Goal: Information Seeking & Learning: Learn about a topic

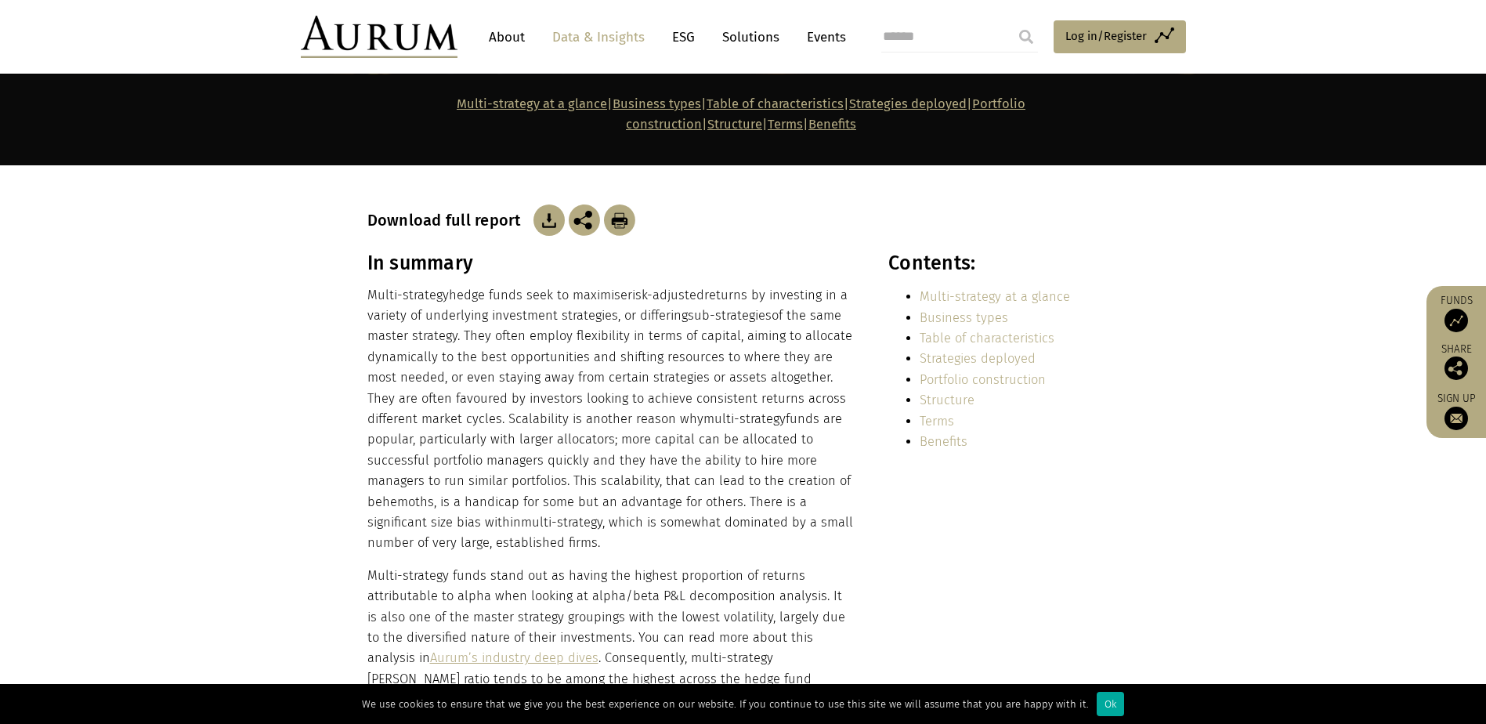
scroll to position [157, 0]
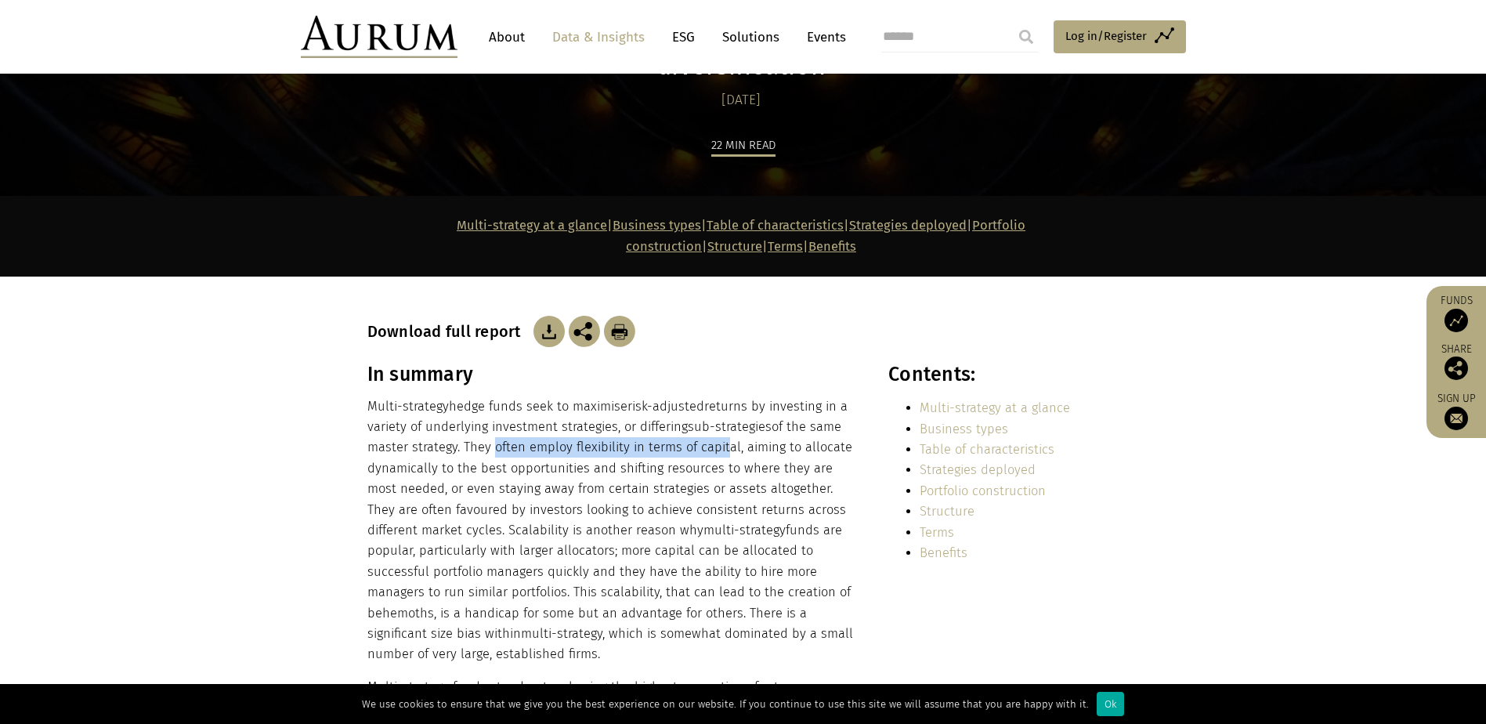
drag, startPoint x: 487, startPoint y: 413, endPoint x: 719, endPoint y: 419, distance: 231.9
click at [719, 419] on p "Multi-strategy hedge funds seek to maximise risk-adjusted returns by investing …" at bounding box center [610, 530] width 487 height 269
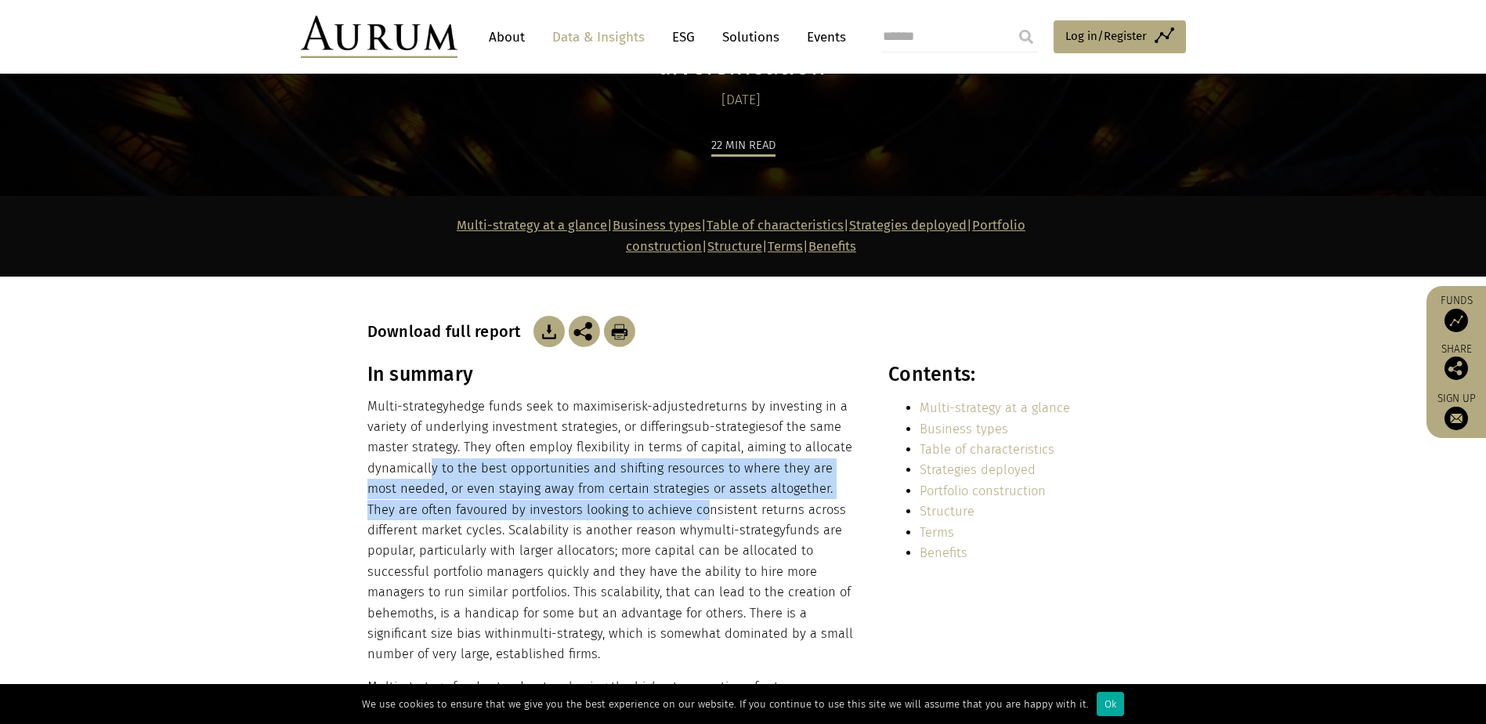
drag, startPoint x: 719, startPoint y: 419, endPoint x: 663, endPoint y: 486, distance: 87.2
click at [663, 486] on p "Multi-strategy hedge funds seek to maximise risk-adjusted returns by investing …" at bounding box center [610, 530] width 487 height 269
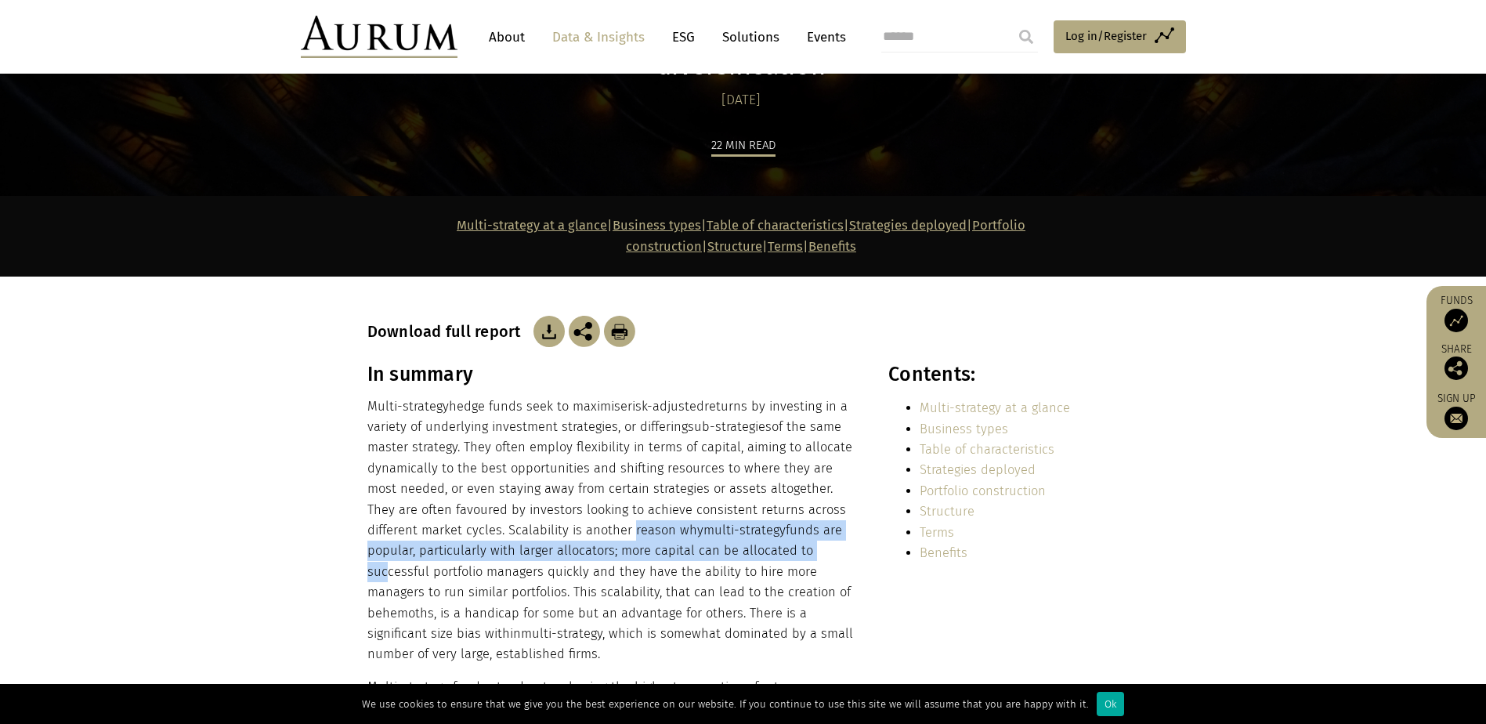
drag, startPoint x: 663, startPoint y: 486, endPoint x: 556, endPoint y: 484, distance: 106.5
click at [556, 484] on p "Multi-strategy hedge funds seek to maximise risk-adjusted returns by investing …" at bounding box center [610, 530] width 487 height 269
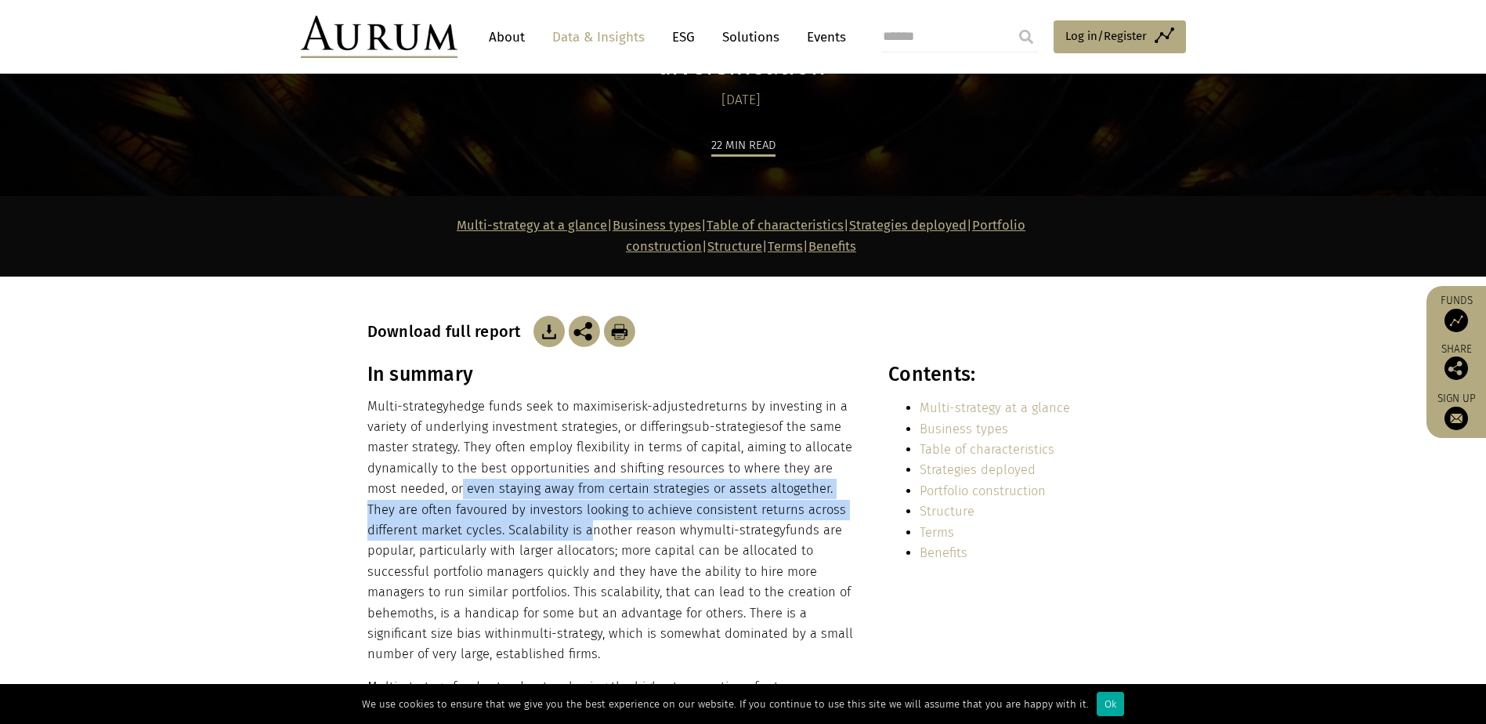
drag, startPoint x: 556, startPoint y: 484, endPoint x: 560, endPoint y: 507, distance: 23.8
click at [560, 507] on p "Multi-strategy hedge funds seek to maximise risk-adjusted returns by investing …" at bounding box center [610, 530] width 487 height 269
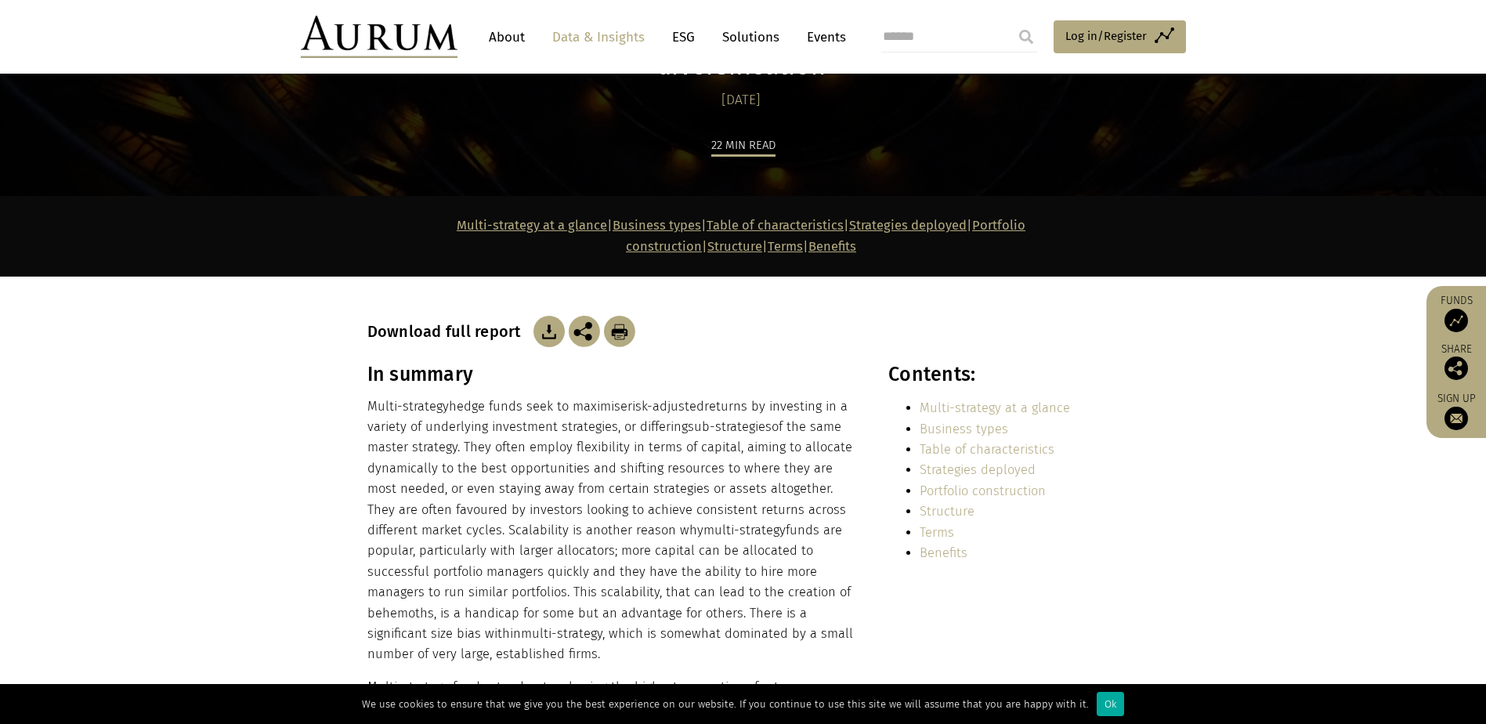
drag, startPoint x: 560, startPoint y: 507, endPoint x: 756, endPoint y: 558, distance: 202.9
click at [757, 558] on p "Multi-strategy hedge funds seek to maximise risk-adjusted returns by investing …" at bounding box center [610, 530] width 487 height 269
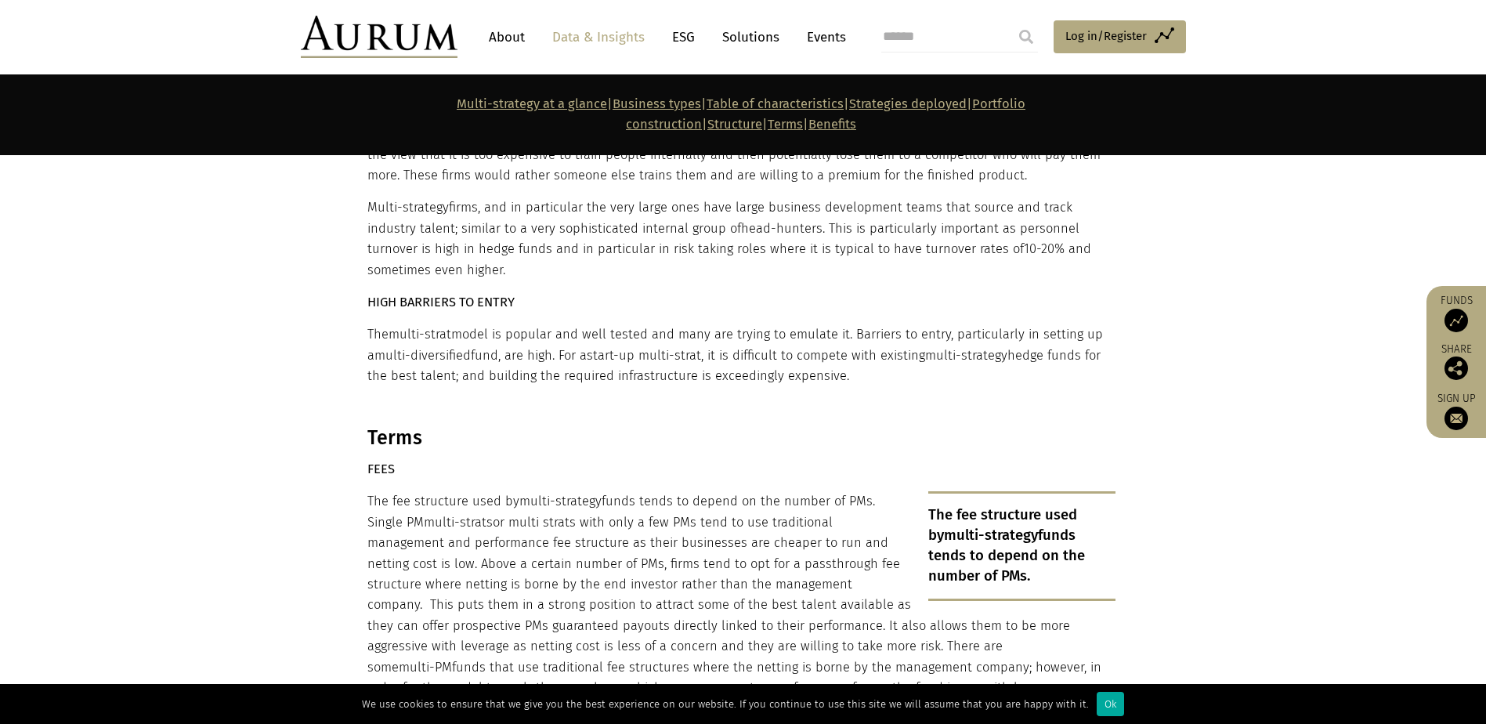
scroll to position [9084, 0]
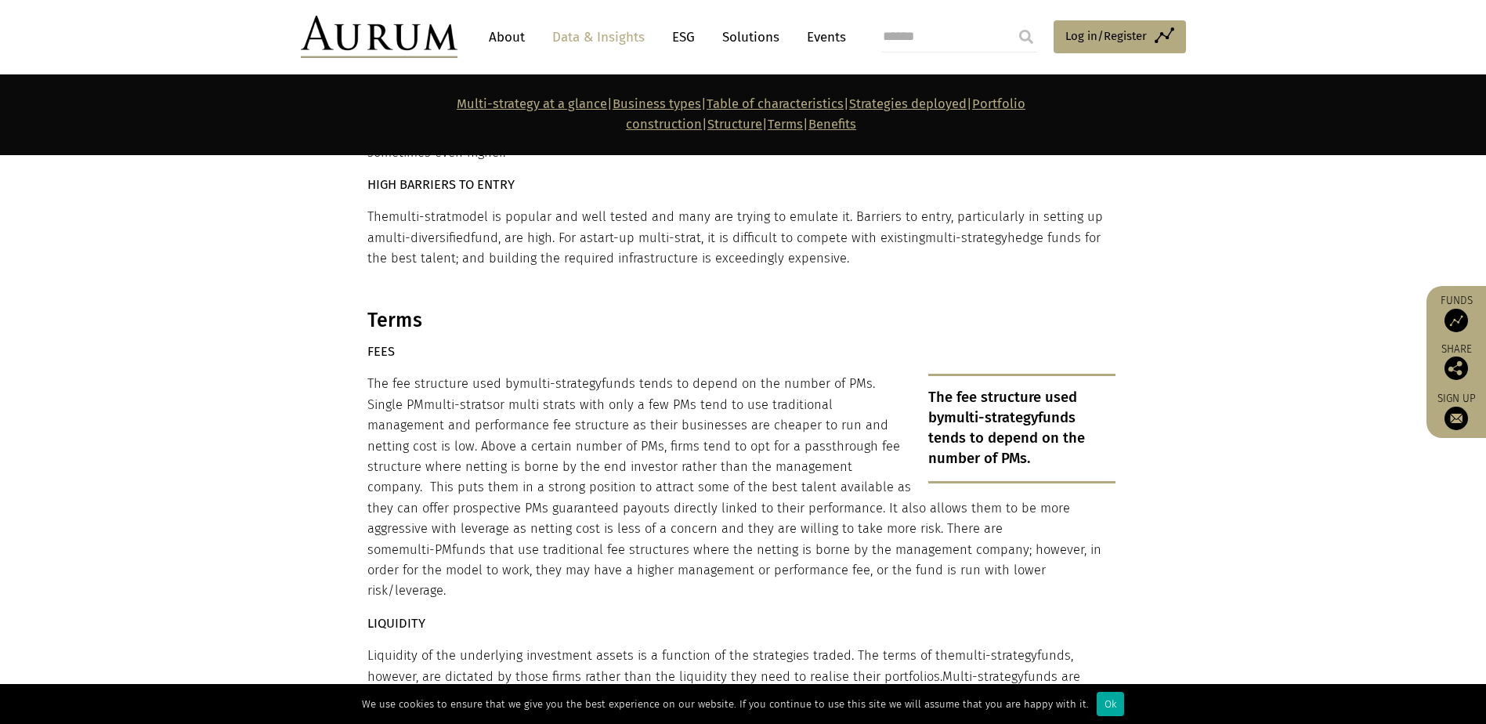
click at [487, 31] on link "About" at bounding box center [507, 37] width 52 height 29
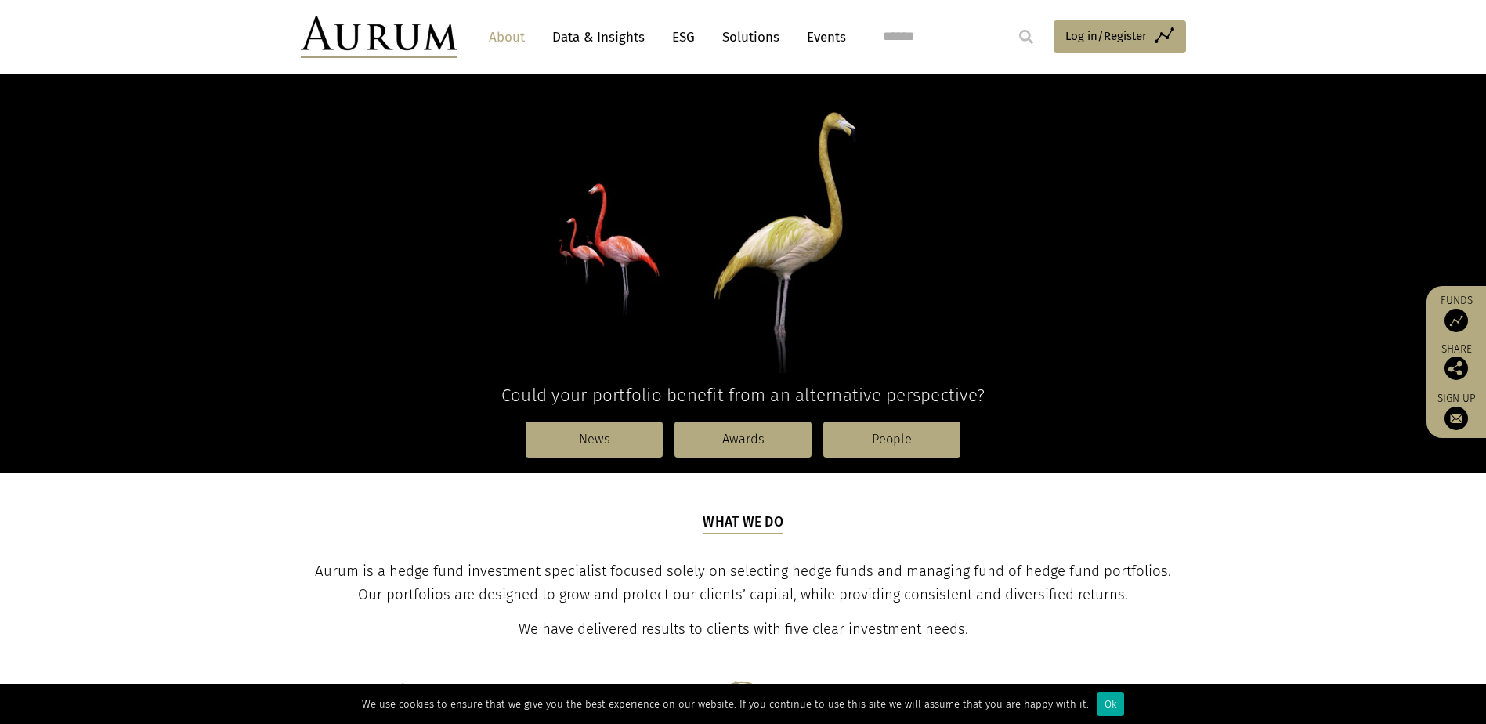
scroll to position [313, 0]
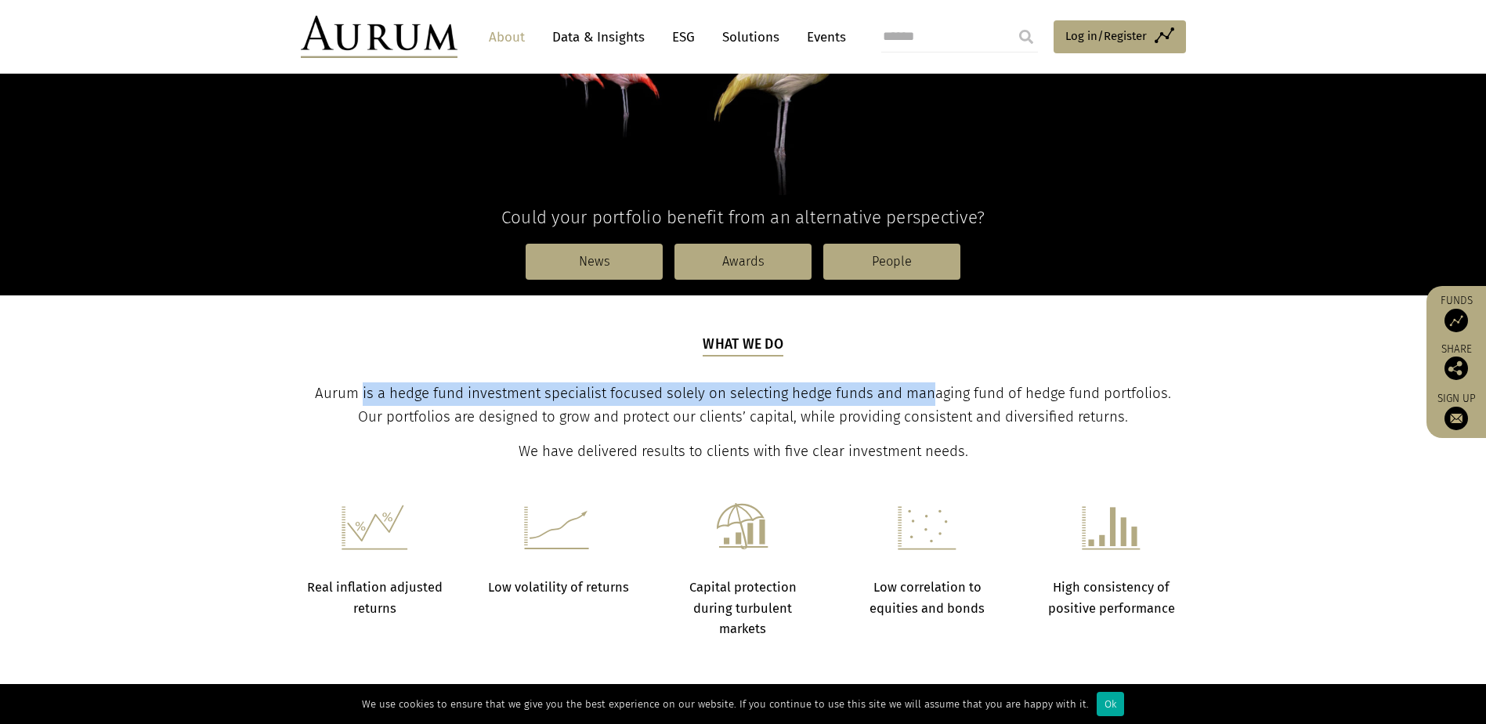
drag, startPoint x: 349, startPoint y: 392, endPoint x: 933, endPoint y: 402, distance: 584.3
click at [933, 402] on p "Aurum is a hedge fund investment specialist focused solely on selecting hedge f…" at bounding box center [742, 405] width 881 height 47
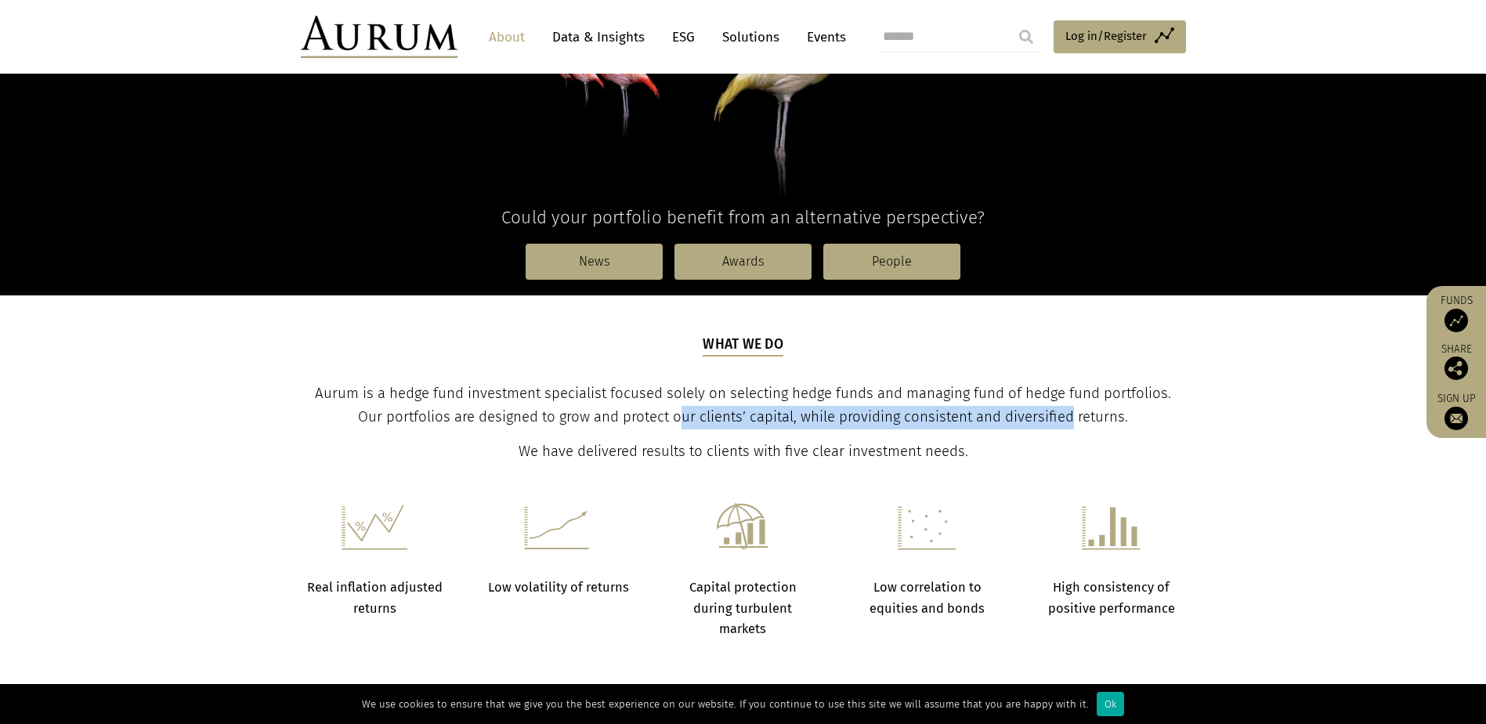
drag, startPoint x: 933, startPoint y: 402, endPoint x: 664, endPoint y: 419, distance: 269.9
click at [664, 419] on span "Aurum is a hedge fund investment specialist focused solely on selecting hedge f…" at bounding box center [743, 405] width 856 height 41
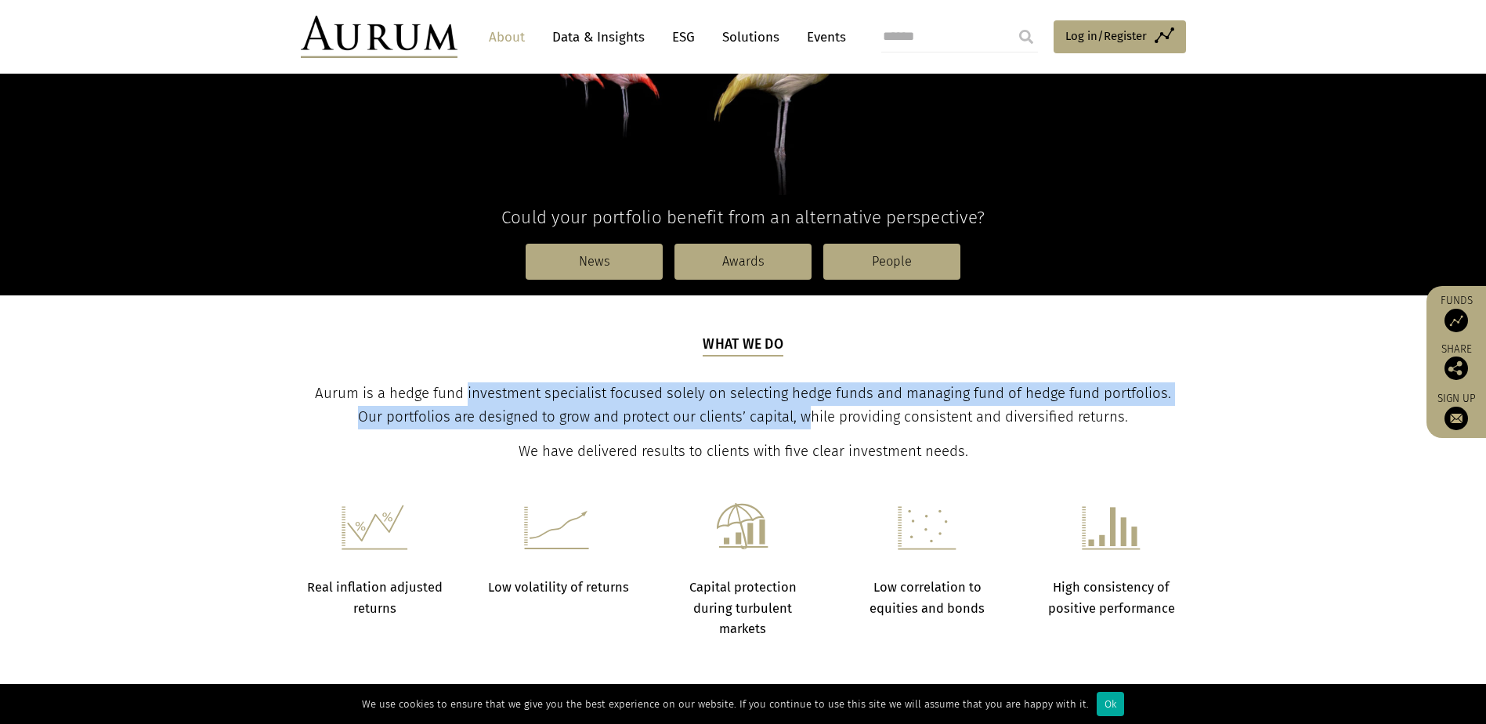
drag, startPoint x: 469, startPoint y: 393, endPoint x: 890, endPoint y: 421, distance: 422.2
click at [890, 421] on span "Aurum is a hedge fund investment specialist focused solely on selecting hedge f…" at bounding box center [743, 405] width 856 height 41
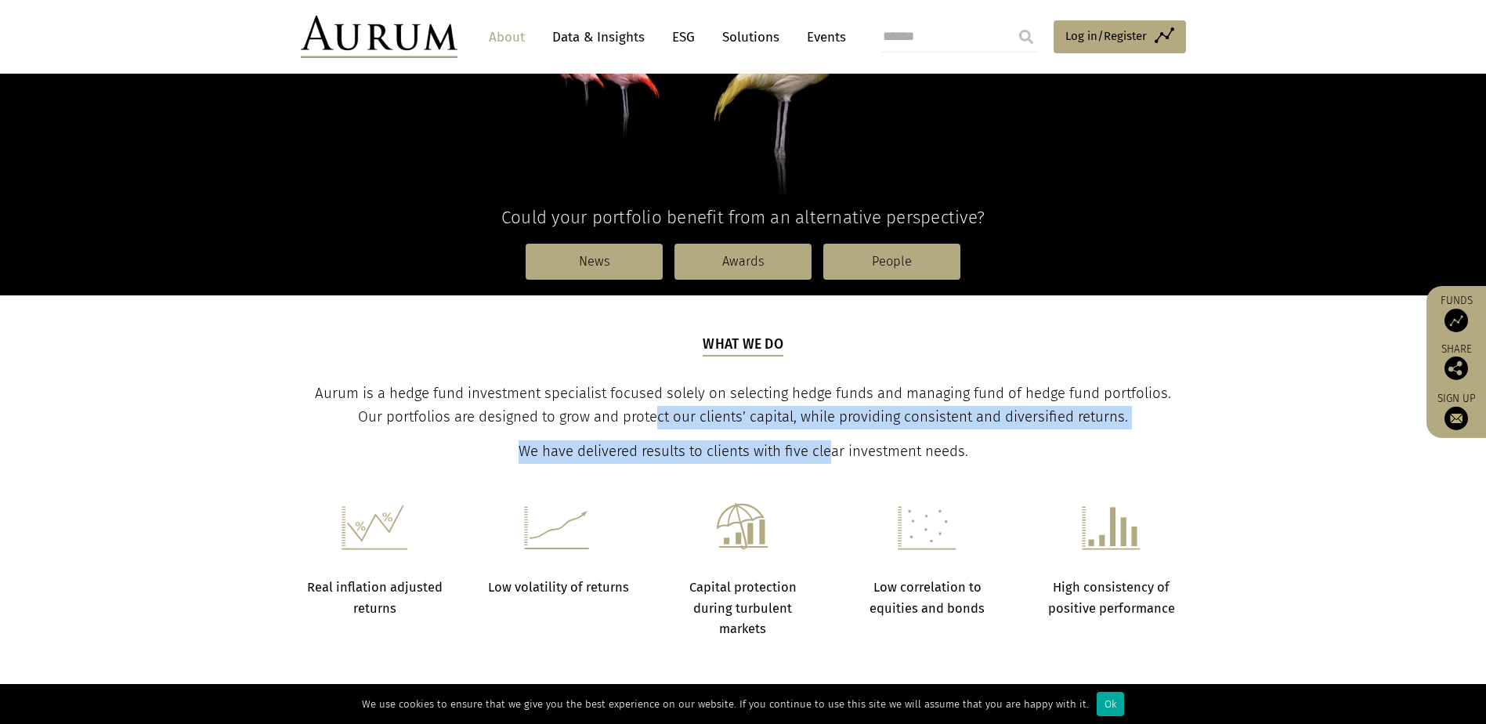
drag, startPoint x: 890, startPoint y: 421, endPoint x: 635, endPoint y: 416, distance: 255.3
click at [635, 416] on div "What we do Aurum is a hedge fund investment specialist focused solely on select…" at bounding box center [742, 398] width 881 height 129
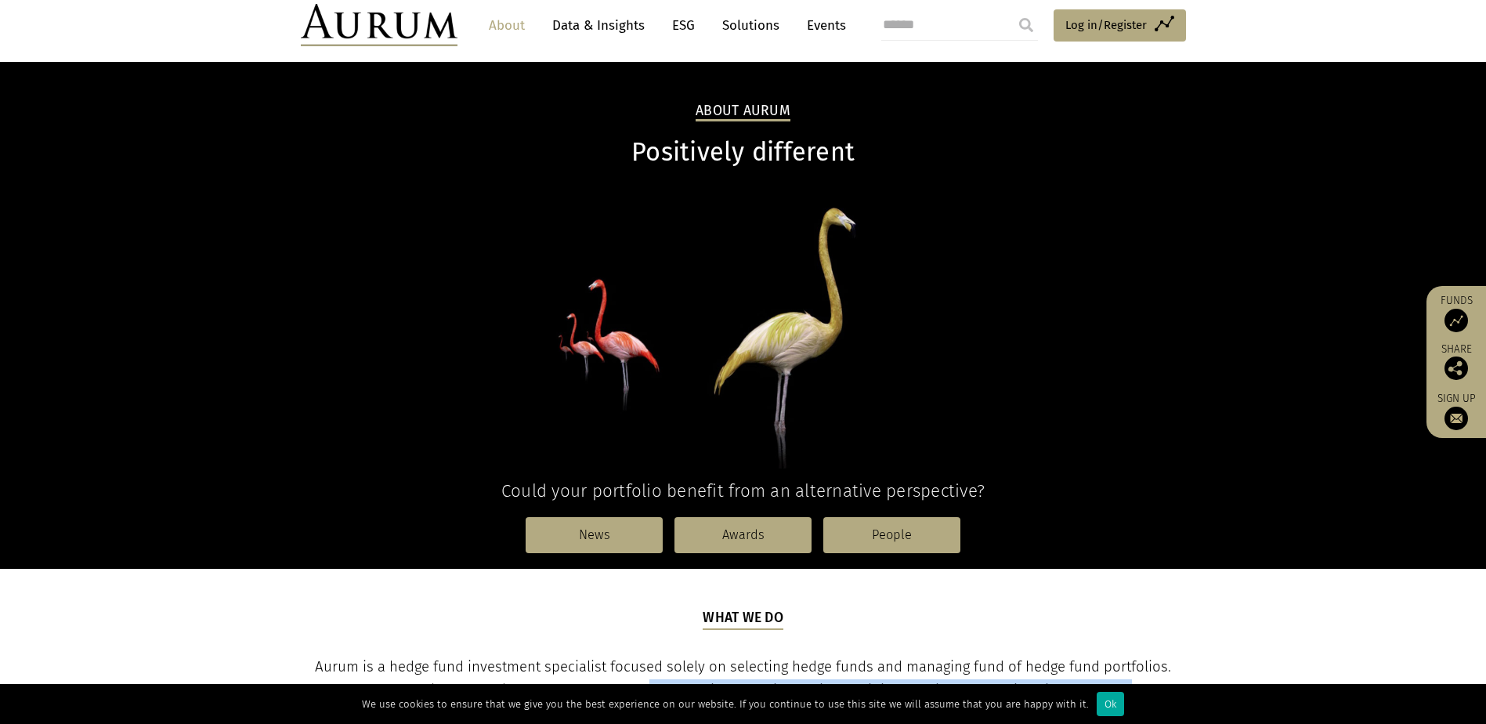
scroll to position [0, 0]
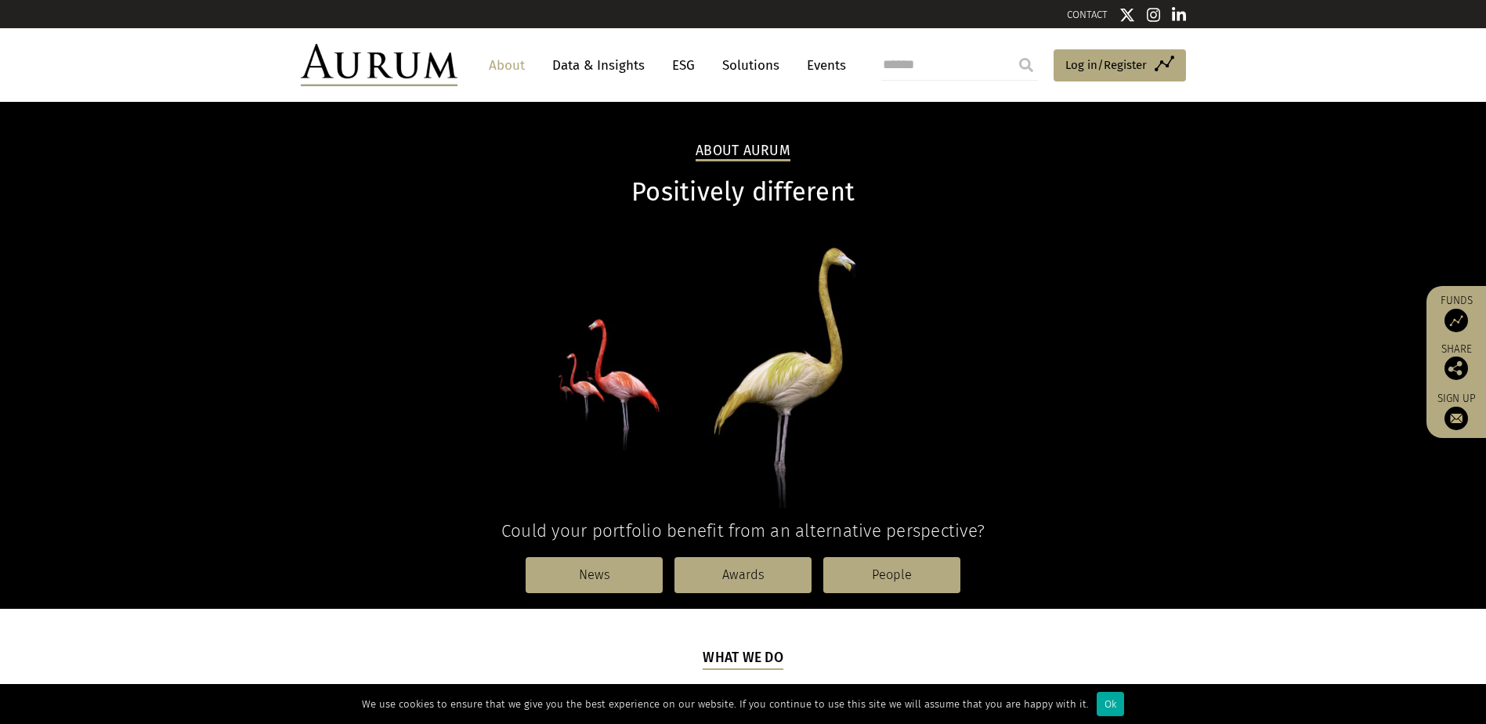
click at [771, 68] on link "Solutions" at bounding box center [750, 65] width 73 height 29
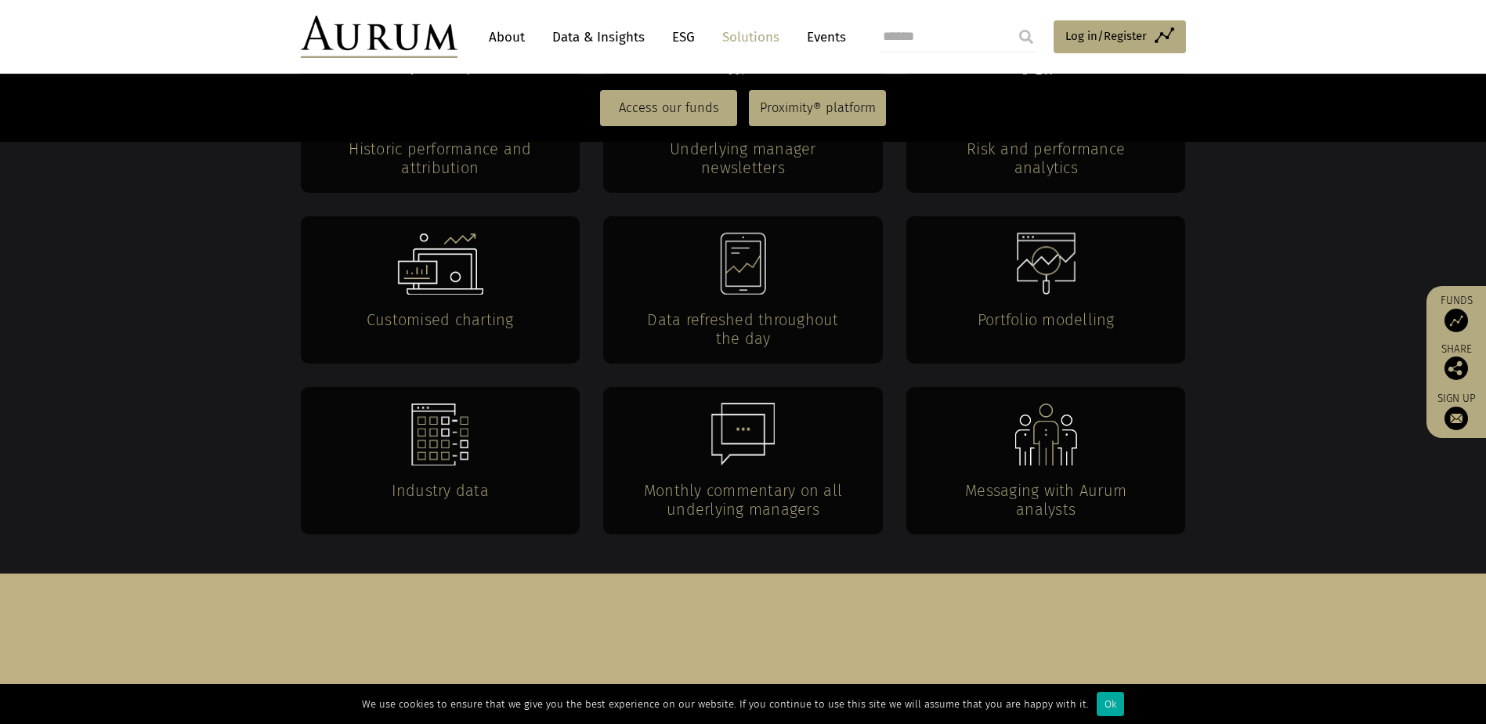
scroll to position [3289, 0]
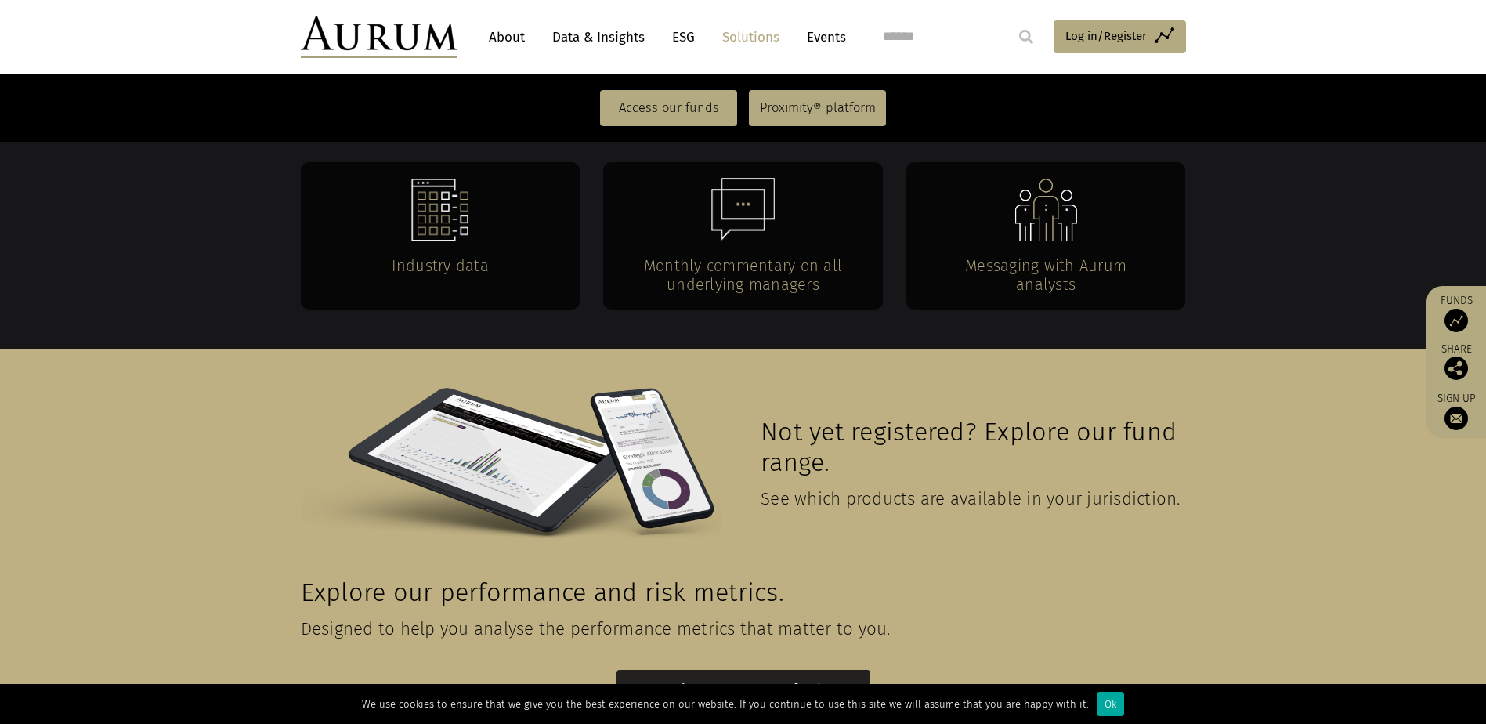
click at [681, 670] on link "Register to access our funds" at bounding box center [743, 690] width 254 height 40
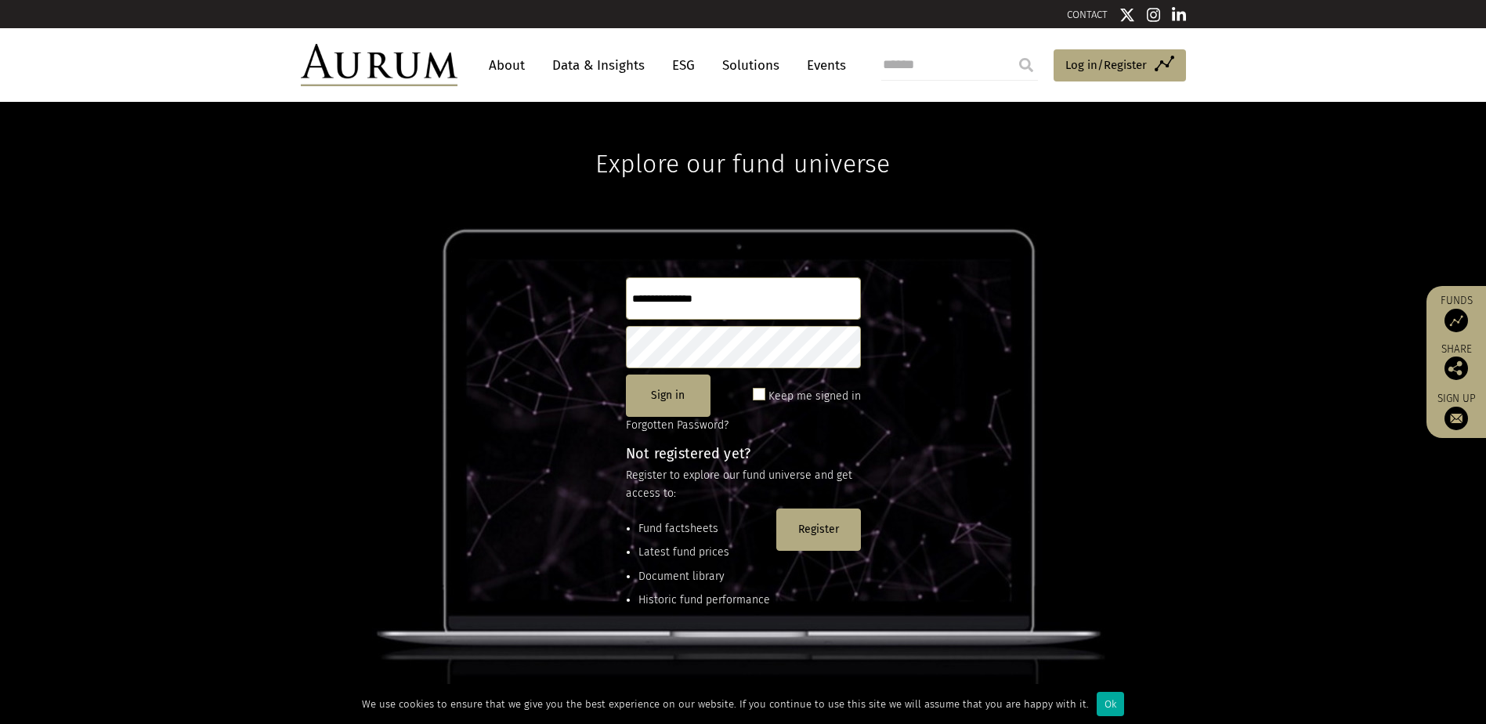
click at [597, 67] on link "Data & Insights" at bounding box center [598, 65] width 108 height 29
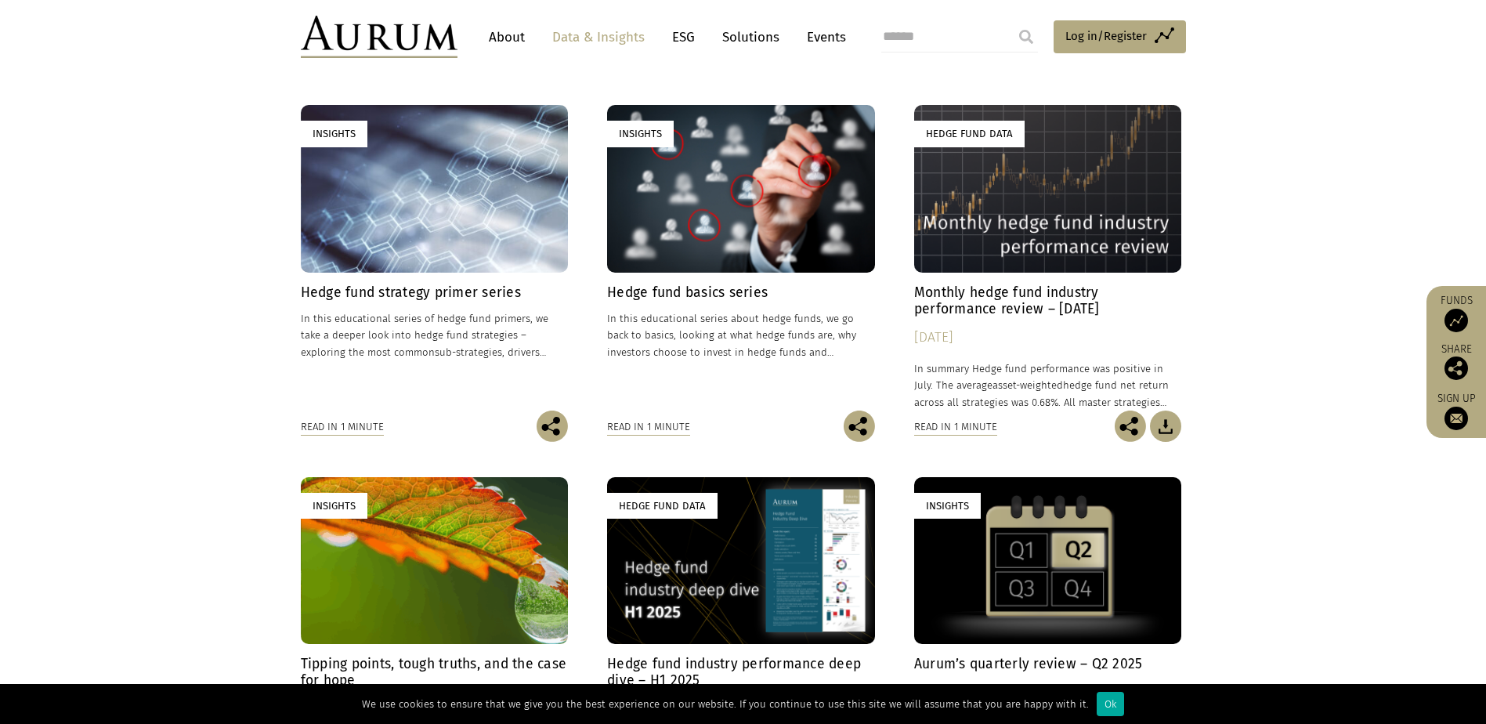
scroll to position [626, 0]
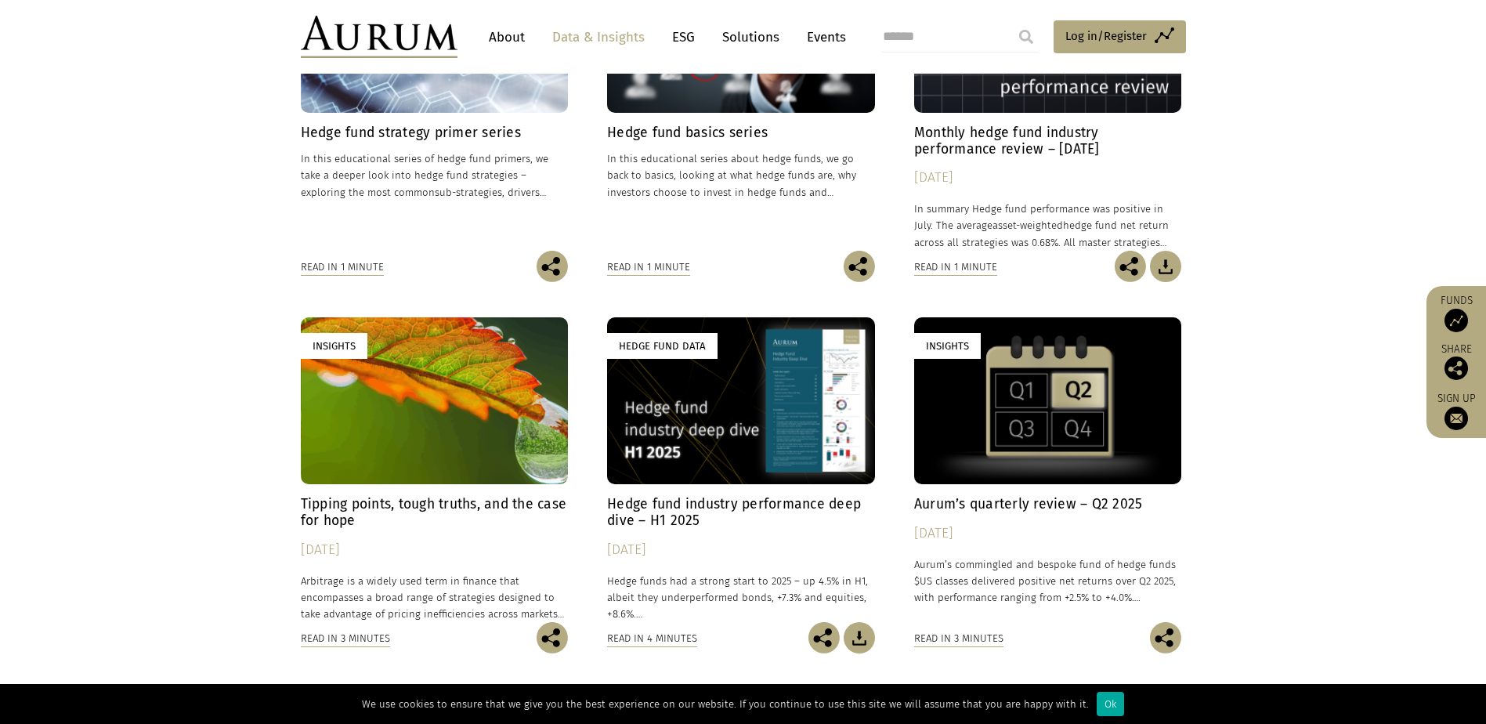
click at [998, 150] on h4 "Monthly hedge fund industry performance review – [DATE]" at bounding box center [1048, 141] width 268 height 33
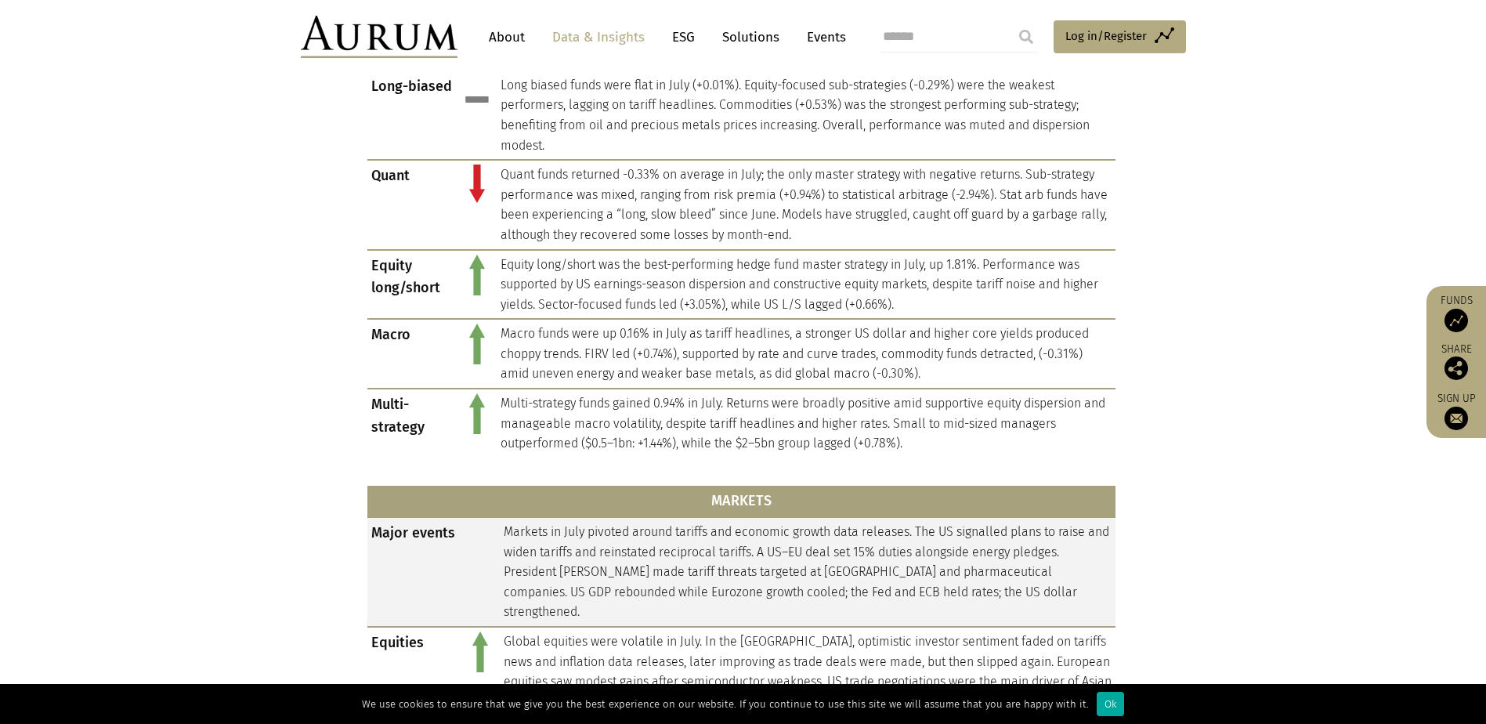
scroll to position [940, 0]
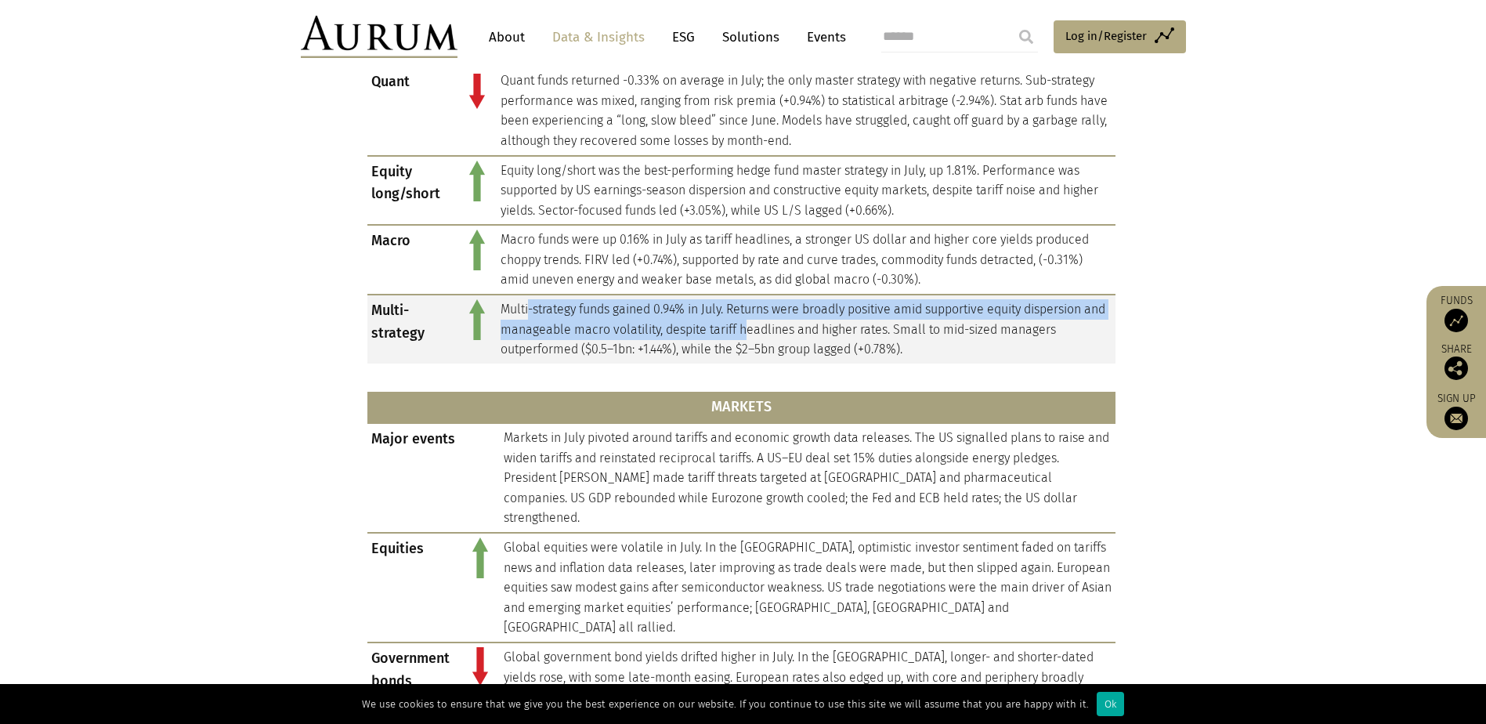
drag, startPoint x: 582, startPoint y: 314, endPoint x: 797, endPoint y: 339, distance: 216.8
click at [797, 339] on td "Multi-strategy funds gained 0.94% in July. Returns were broadly positive amid s…" at bounding box center [805, 328] width 619 height 69
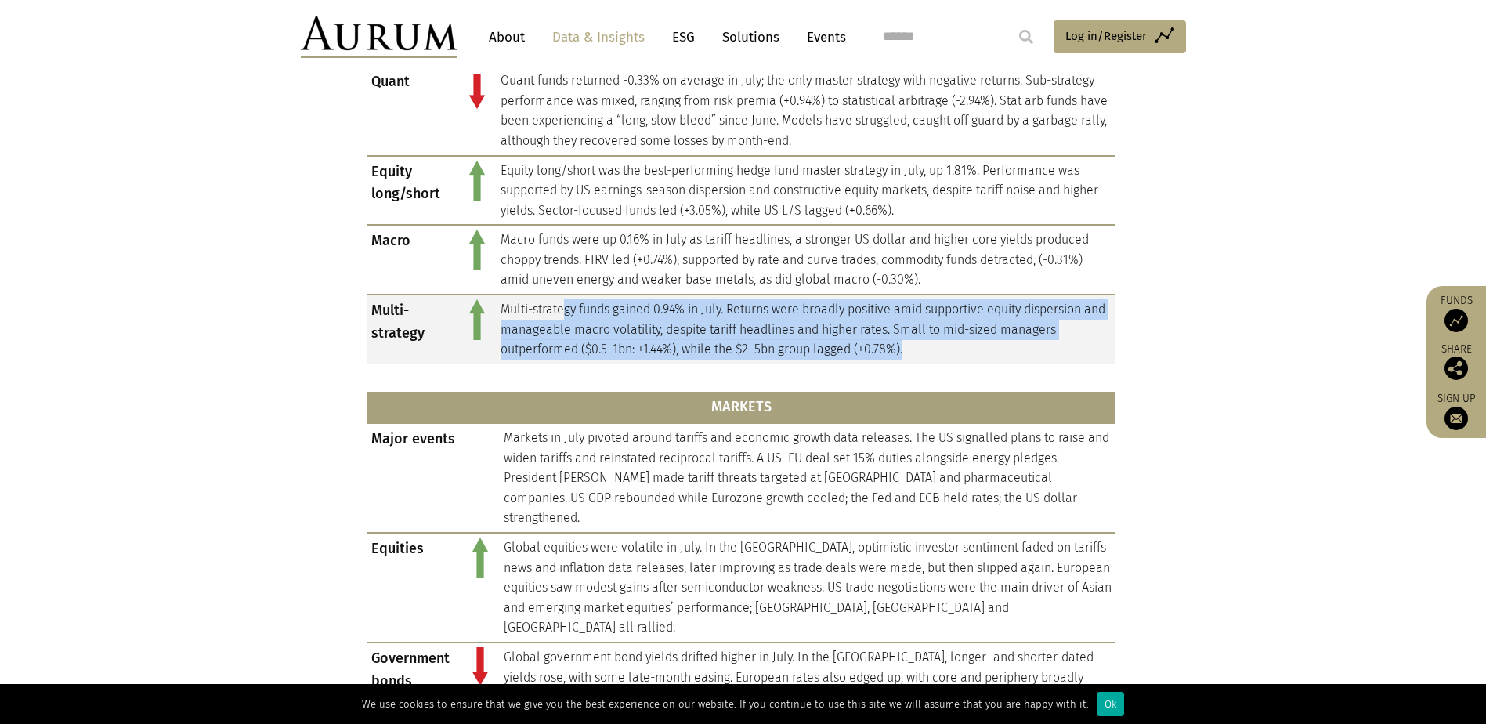
drag, startPoint x: 797, startPoint y: 339, endPoint x: 545, endPoint y: 315, distance: 253.3
click at [545, 315] on div "HEDGE FUNDS Hedge fund composite Hedge fund performance was positive in July. T…" at bounding box center [741, 435] width 748 height 1183
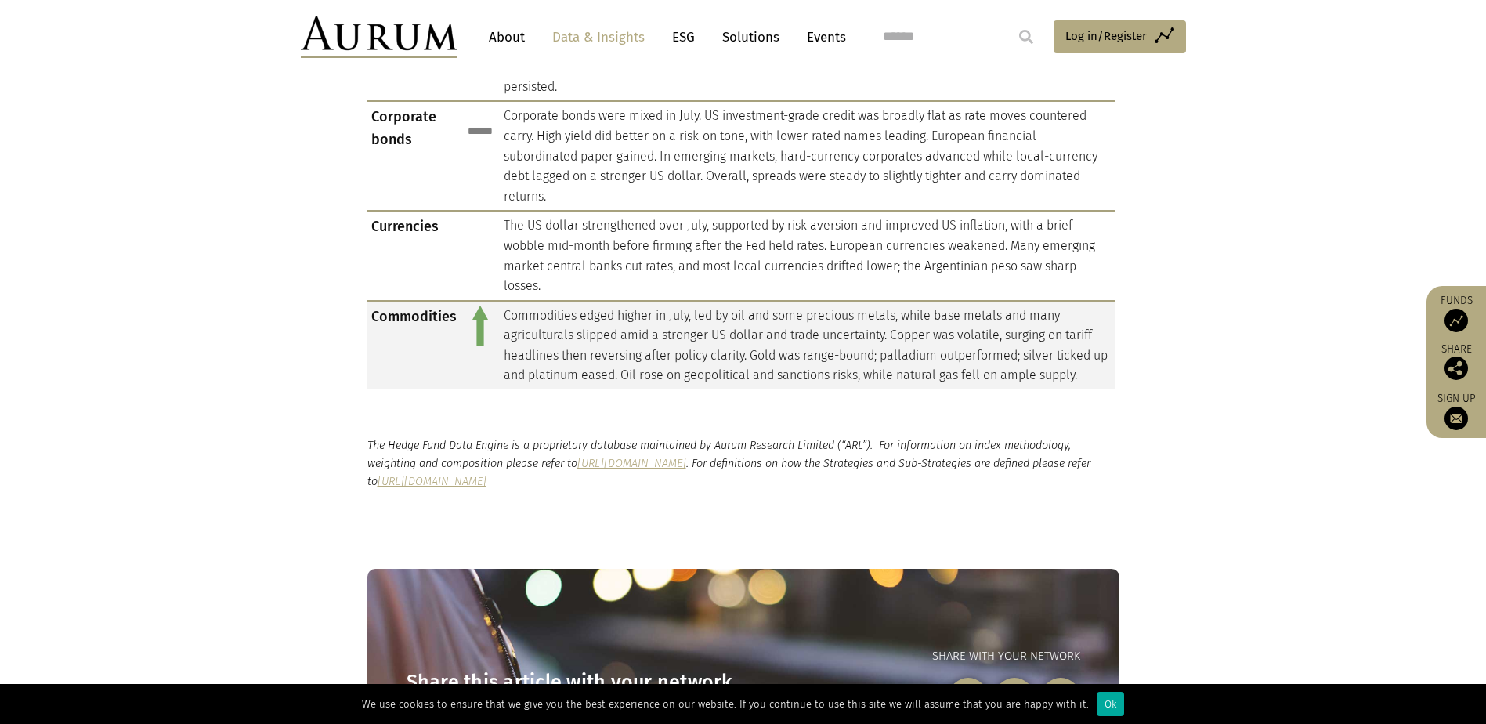
scroll to position [1566, 0]
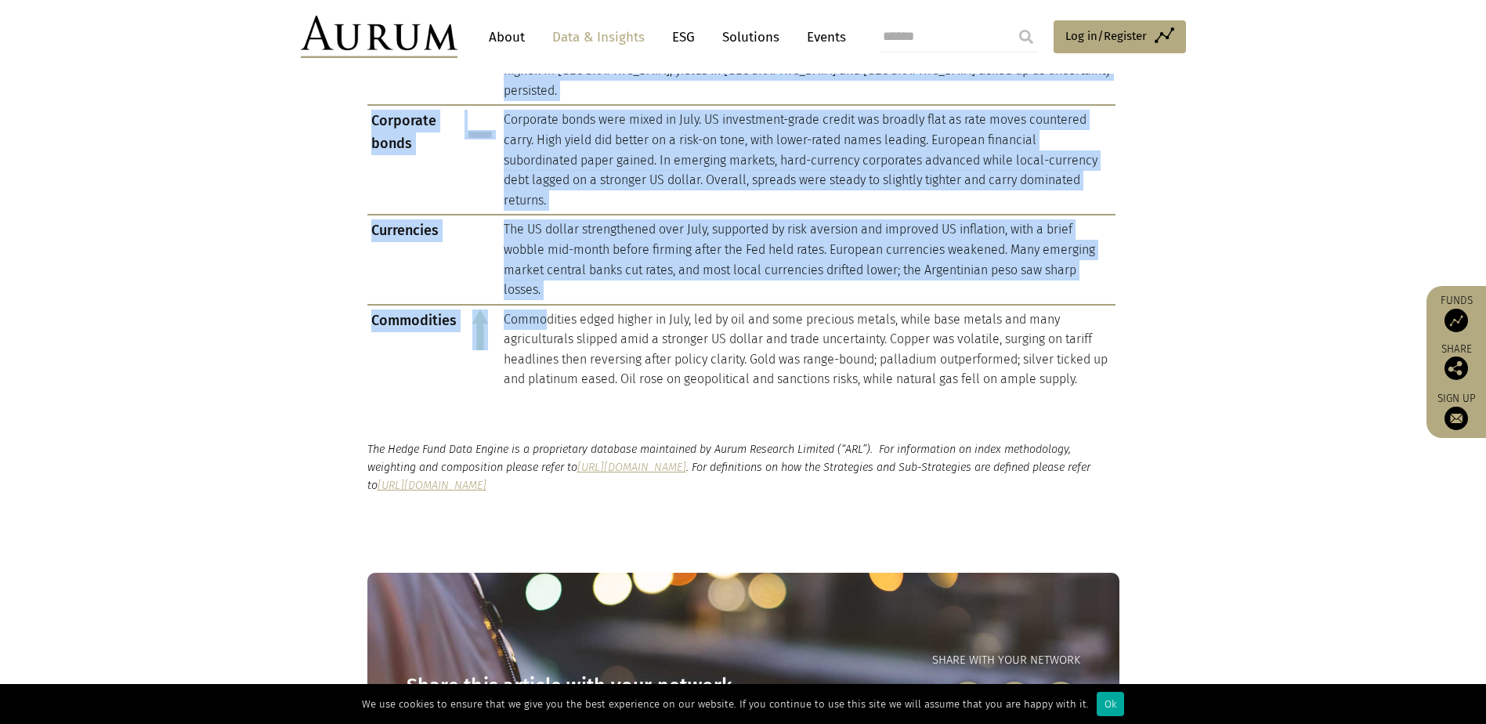
drag, startPoint x: 547, startPoint y: 259, endPoint x: 1038, endPoint y: 340, distance: 497.6
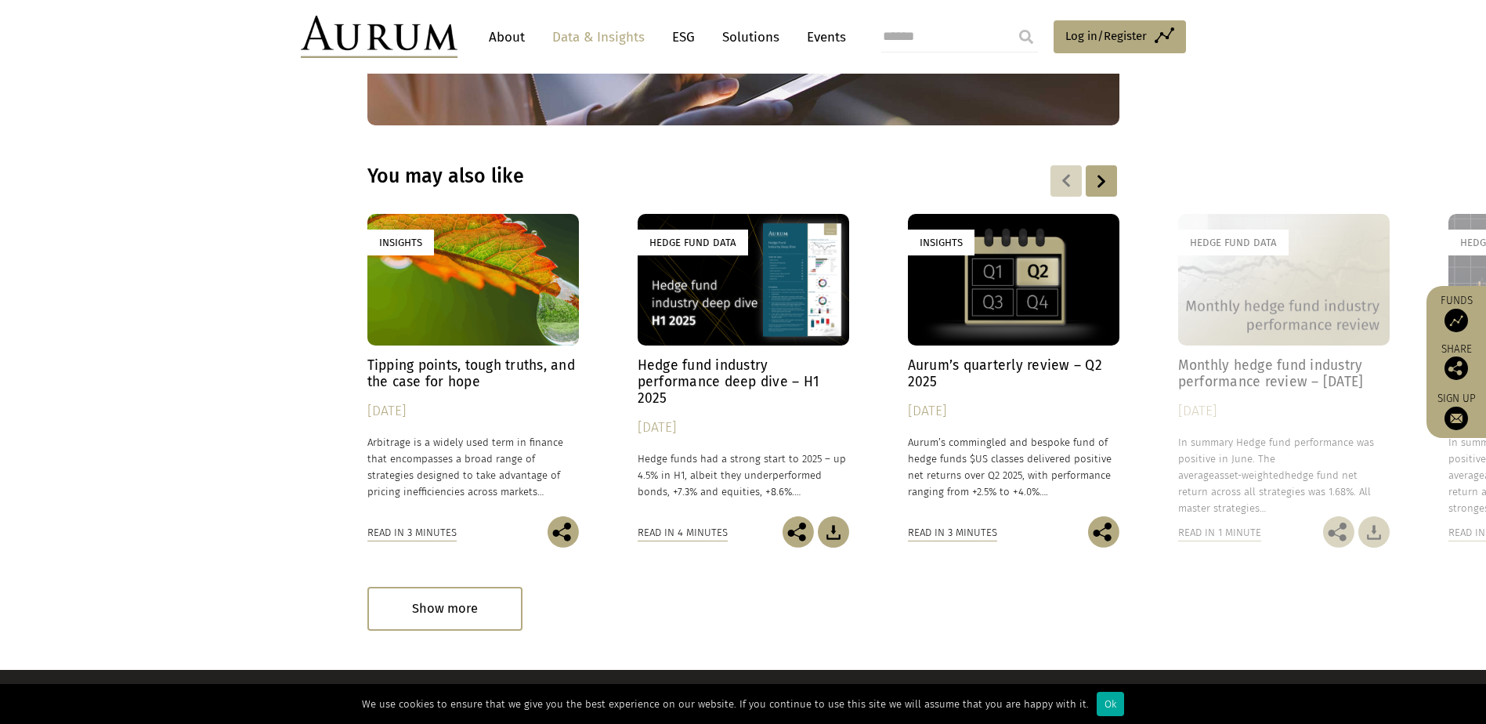
scroll to position [0, 0]
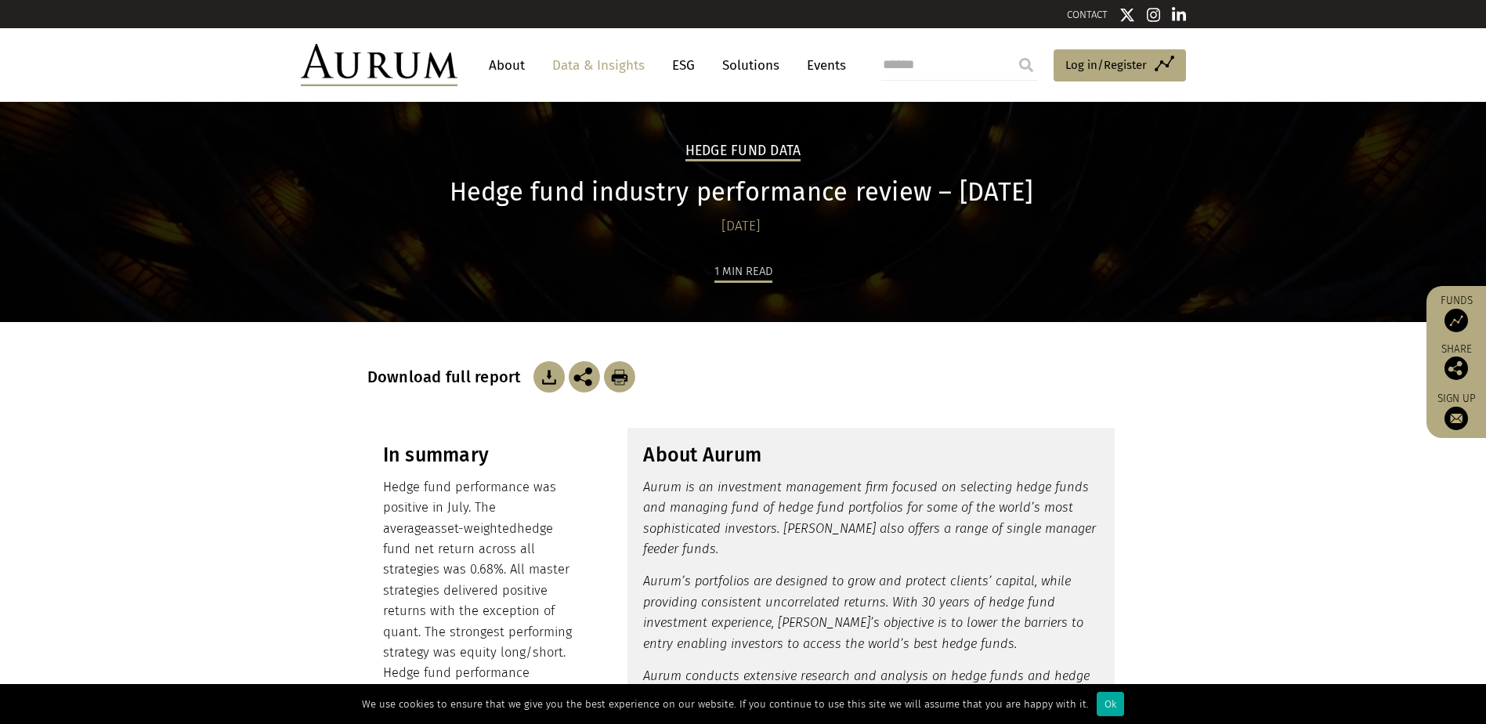
drag, startPoint x: 1037, startPoint y: 445, endPoint x: 988, endPoint y: -76, distance: 523.0
